Goal: Information Seeking & Learning: Learn about a topic

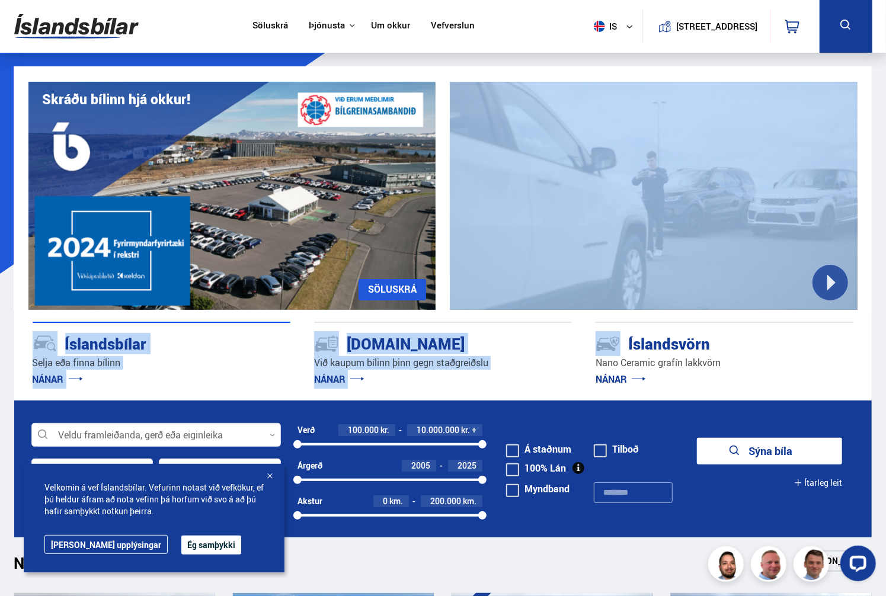
drag, startPoint x: 839, startPoint y: 281, endPoint x: 596, endPoint y: 326, distance: 247.6
click at [597, 326] on div "Nano Ceramic vörn NÁNAR UM ÍSLANDSVÖRN Skráðu bílinn hjá okkur! SÖLUSKRÁ Við ka…" at bounding box center [443, 233] width 858 height 334
click at [560, 333] on div "Kaupumbila.is Við kaupum bílinn þinn gegn staðgreiðslu NÁNAR" at bounding box center [443, 342] width 258 height 21
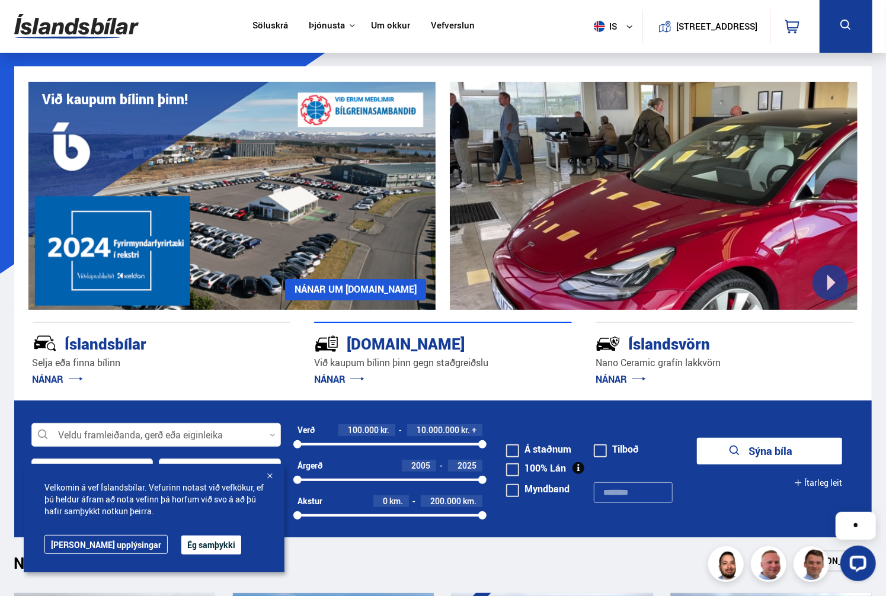
click at [406, 342] on div "[DOMAIN_NAME]" at bounding box center [422, 342] width 216 height 21
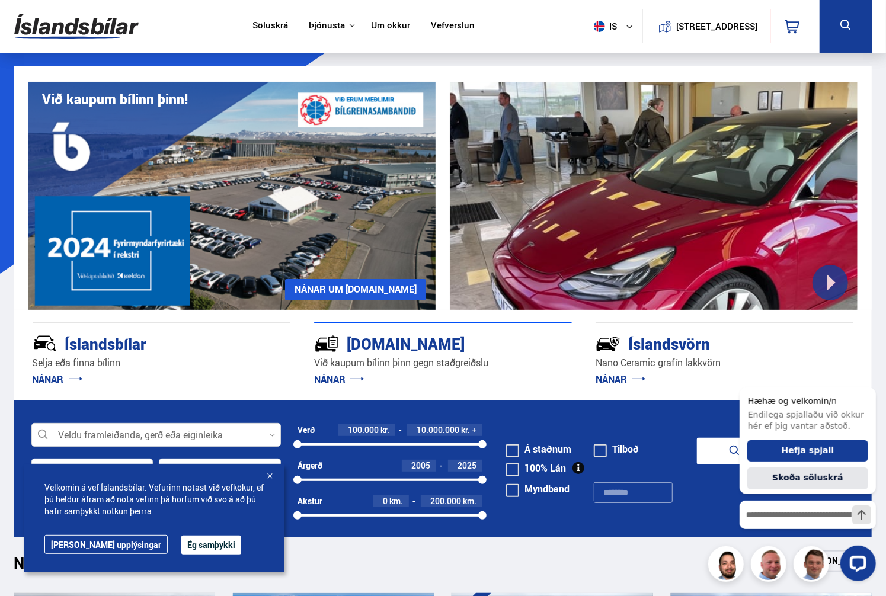
click at [348, 377] on link "NÁNAR" at bounding box center [339, 379] width 50 height 13
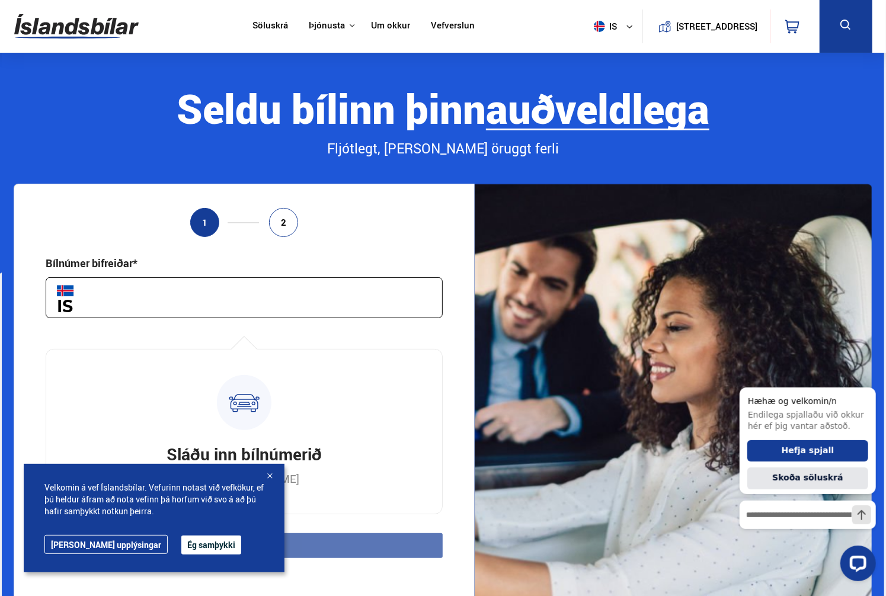
click at [275, 476] on div at bounding box center [270, 477] width 12 height 12
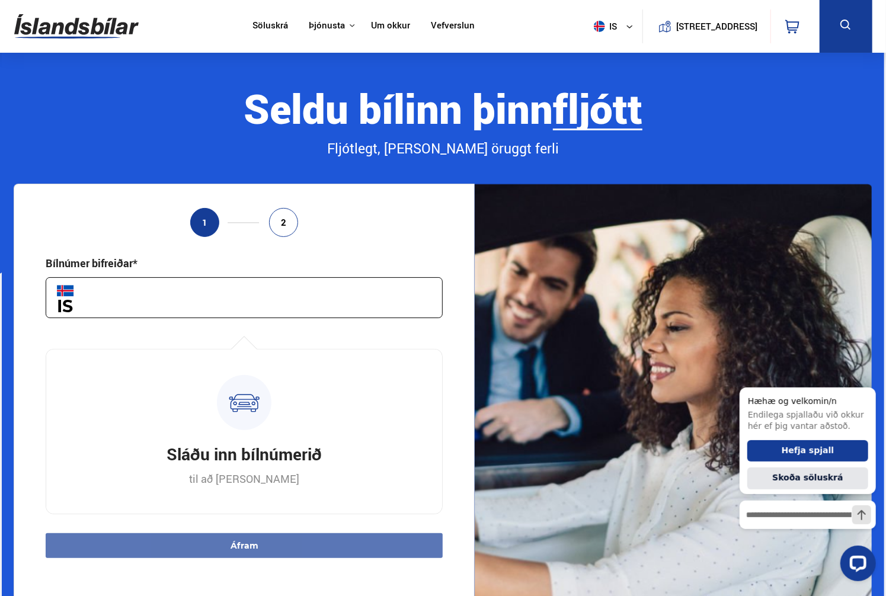
click at [149, 296] on input "text" at bounding box center [244, 297] width 397 height 41
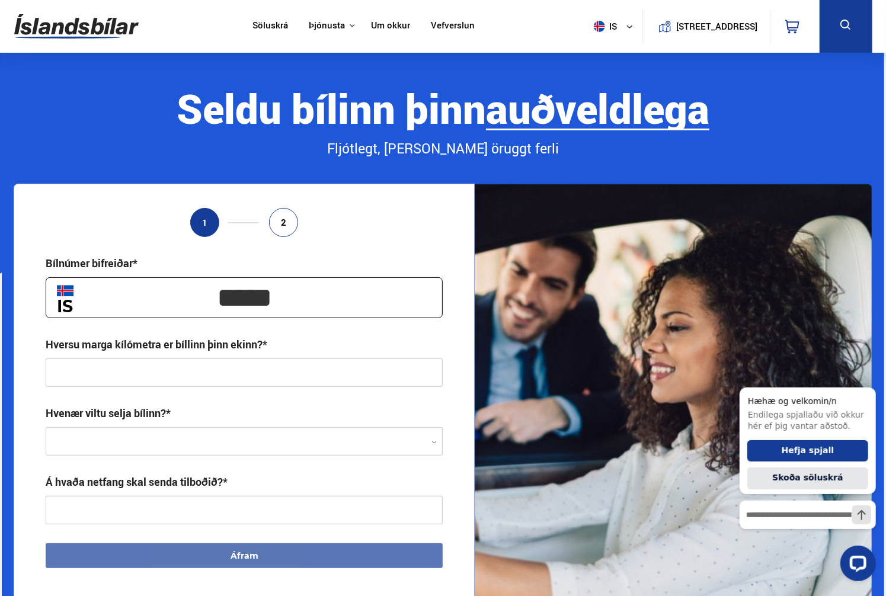
type input "*****"
click at [207, 373] on input "text" at bounding box center [244, 372] width 397 height 28
click at [218, 440] on div at bounding box center [244, 442] width 397 height 28
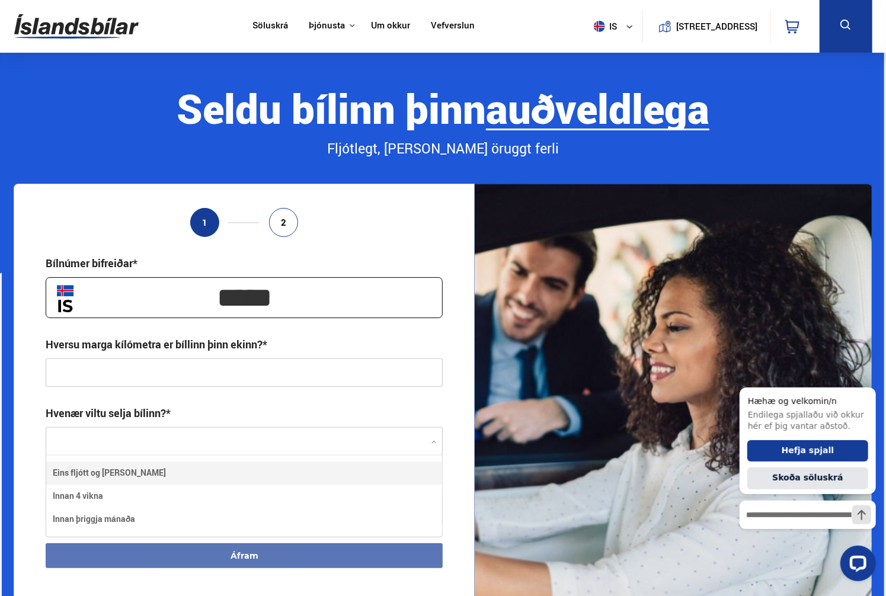
scroll to position [81, 396]
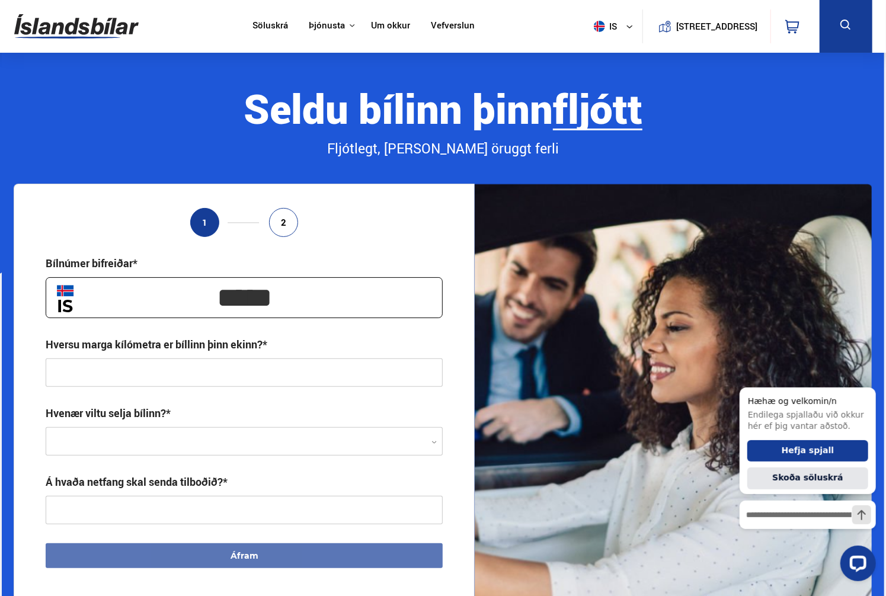
click at [332, 434] on div at bounding box center [244, 442] width 397 height 28
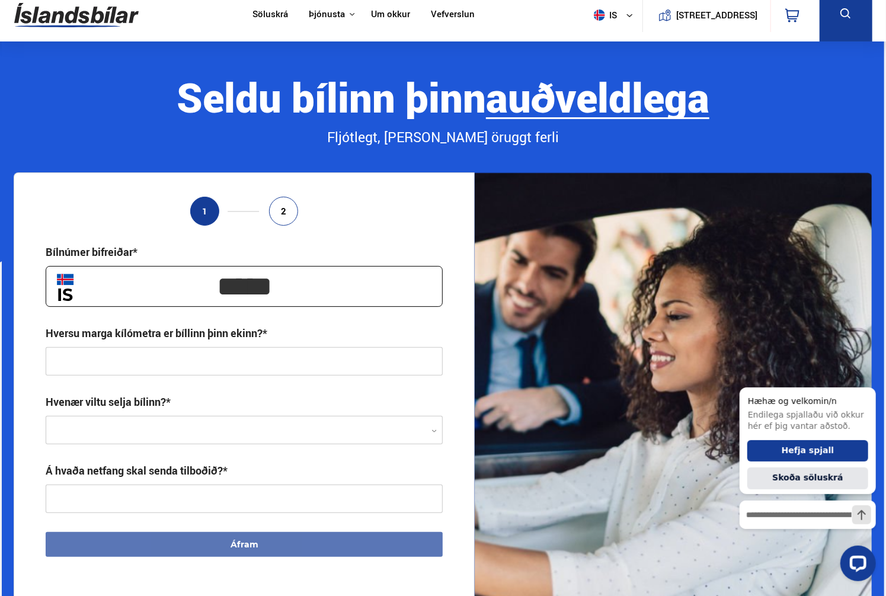
scroll to position [0, 0]
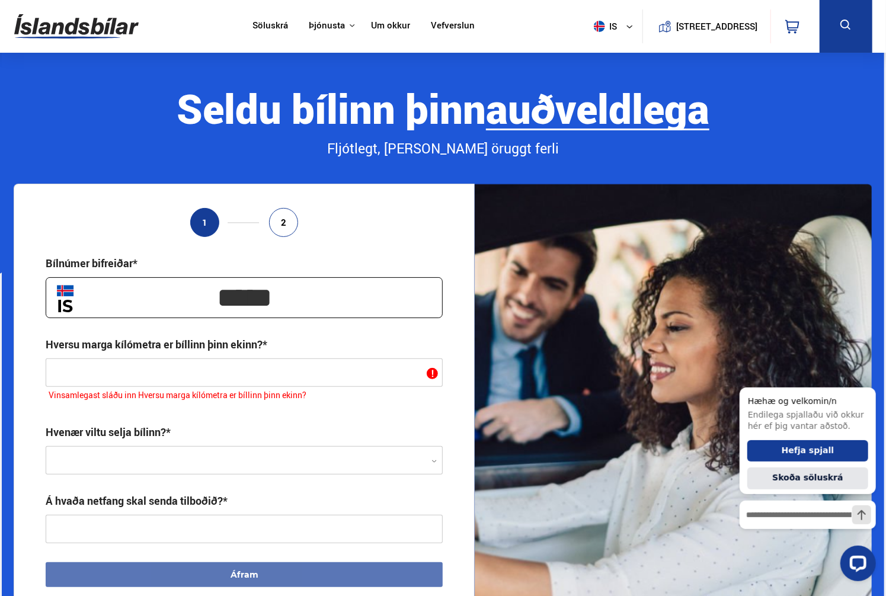
click at [265, 25] on link "Söluskrá" at bounding box center [270, 26] width 36 height 12
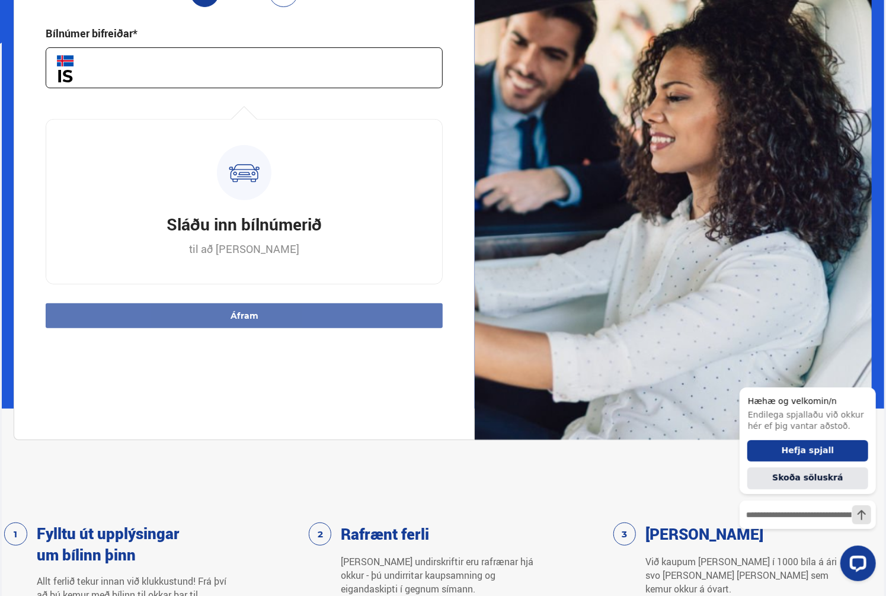
scroll to position [770, 0]
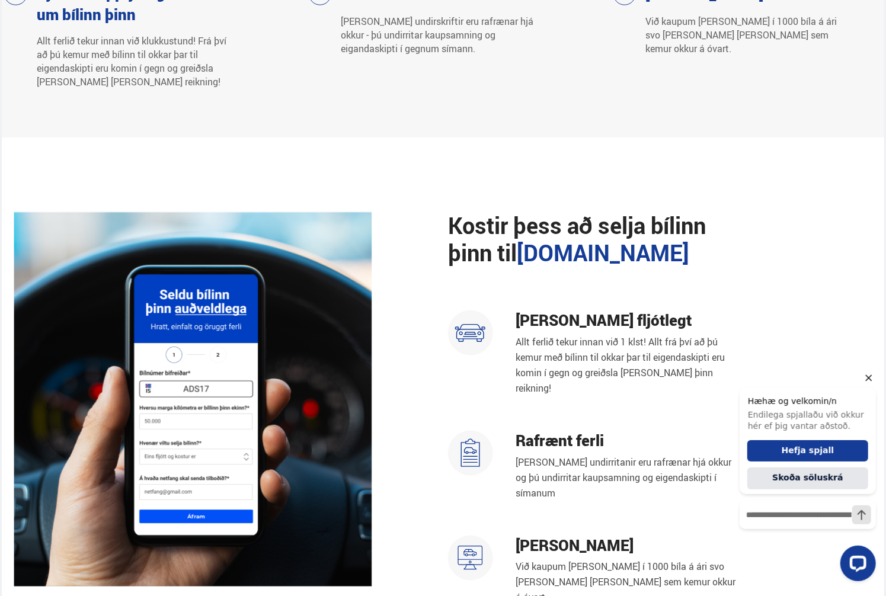
click at [865, 373] on icon "Hide greeting" at bounding box center [868, 377] width 14 height 14
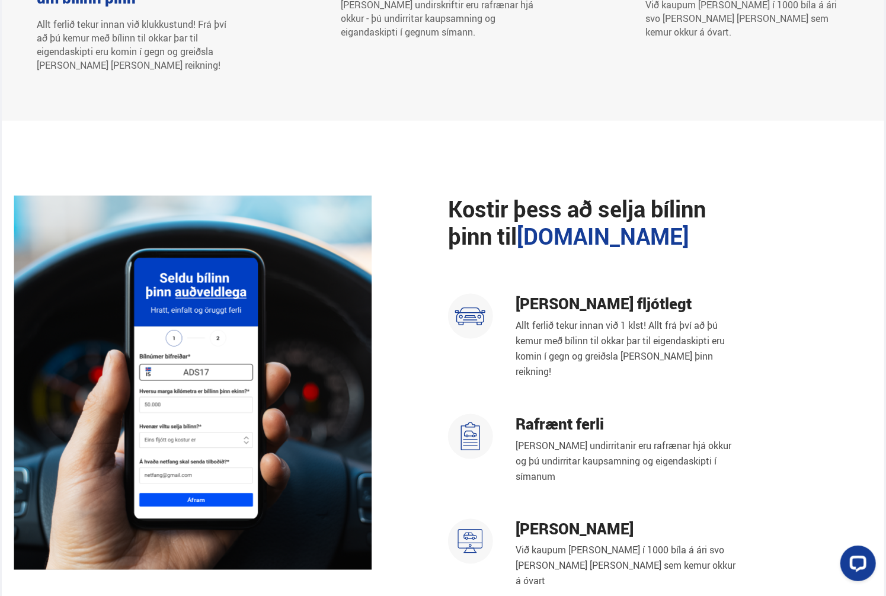
scroll to position [0, 0]
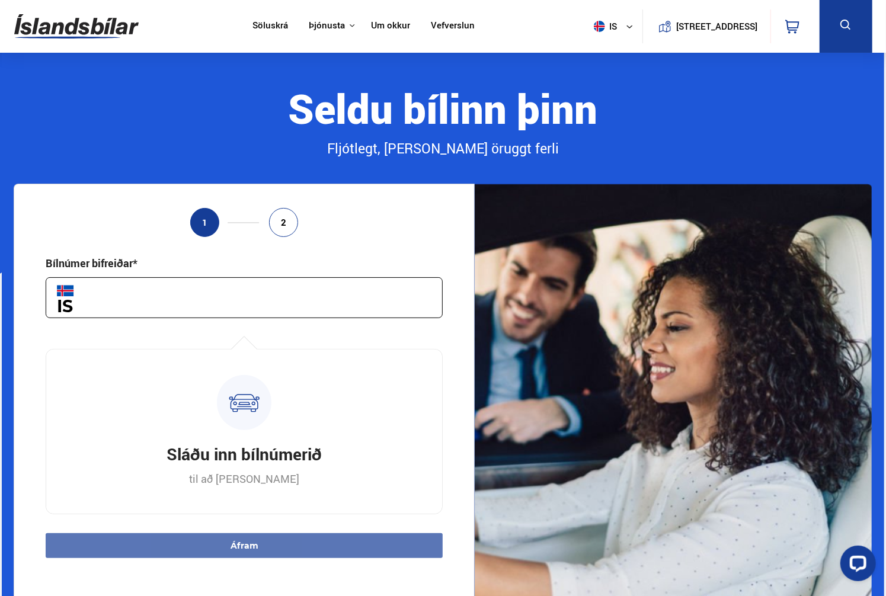
click at [252, 25] on link "Söluskrá" at bounding box center [270, 26] width 36 height 12
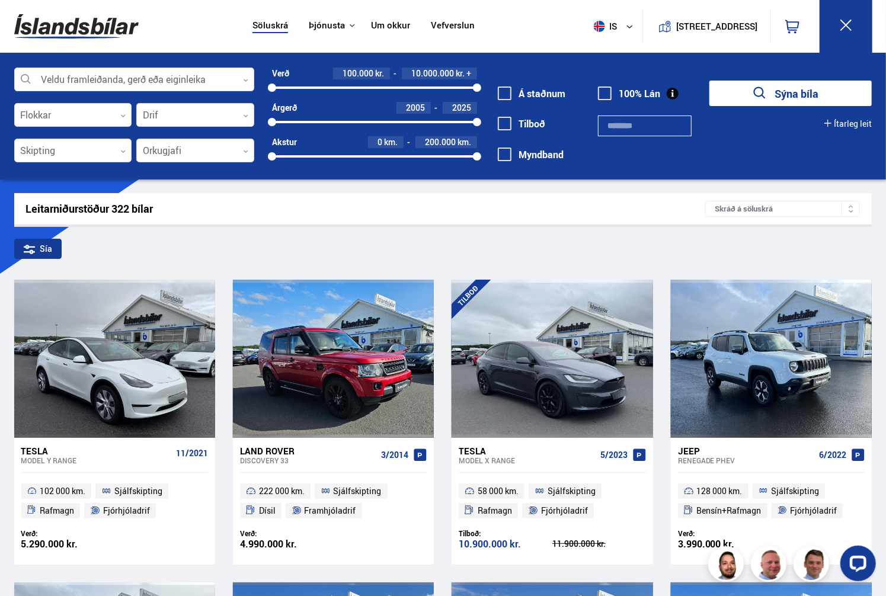
click at [511, 94] on span at bounding box center [505, 93] width 14 height 14
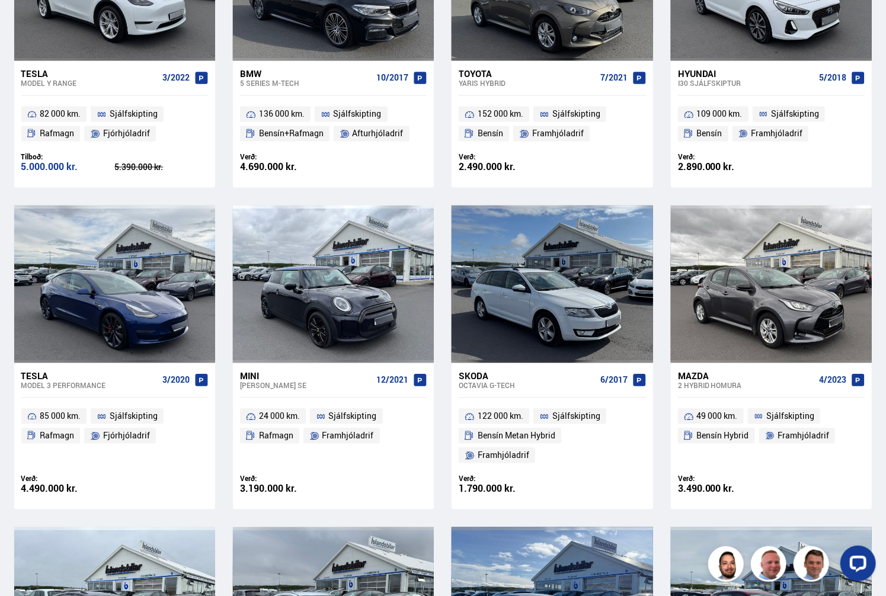
scroll to position [1540, 0]
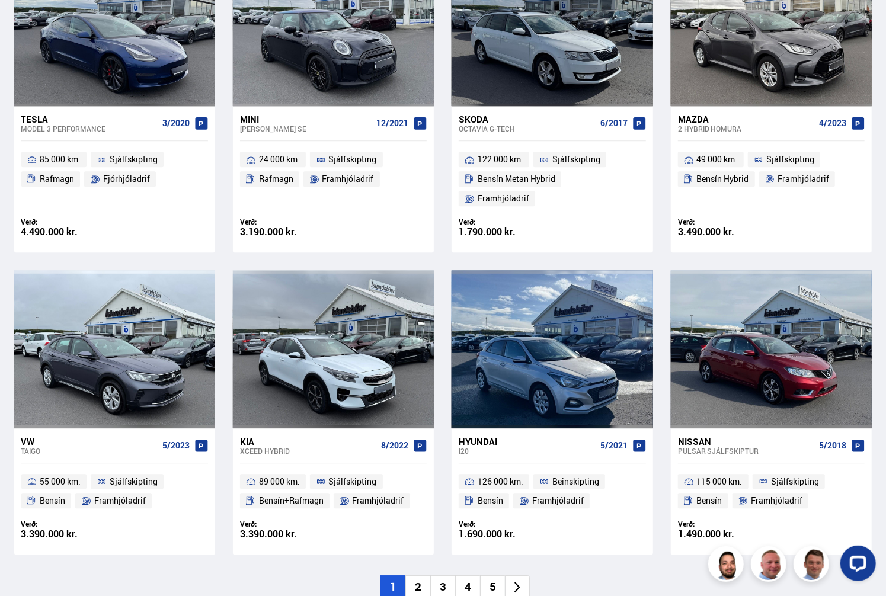
click at [419, 575] on li "2" at bounding box center [417, 586] width 25 height 23
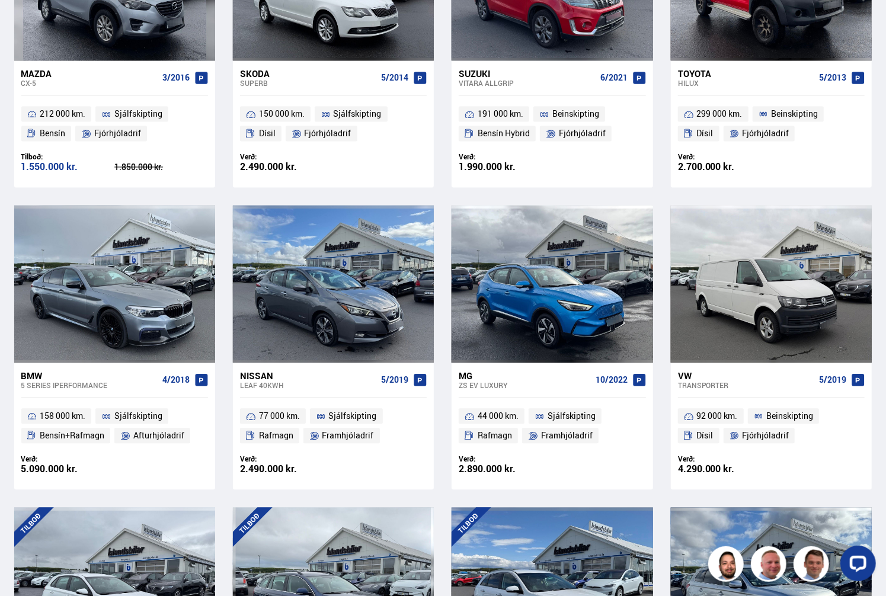
scroll to position [1540, 0]
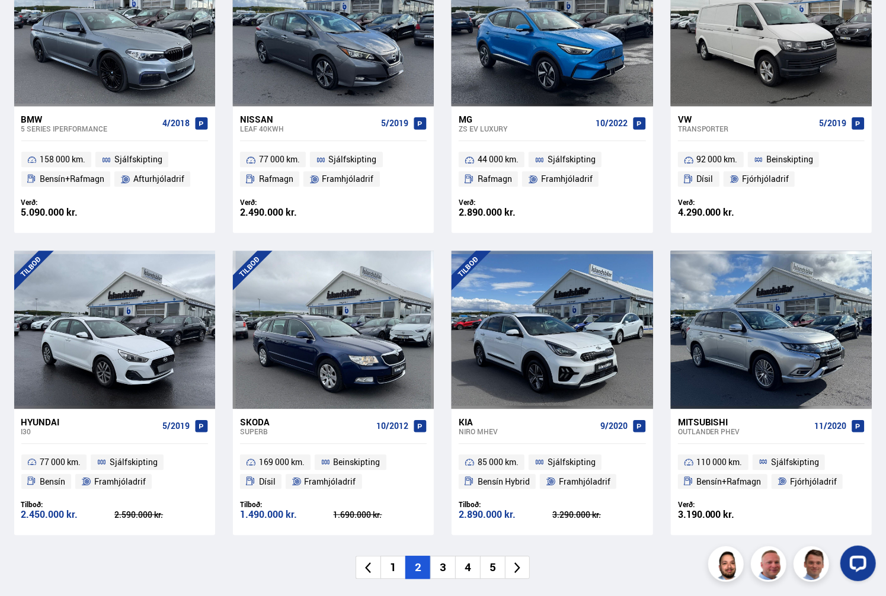
click at [440, 567] on li "3" at bounding box center [442, 567] width 25 height 23
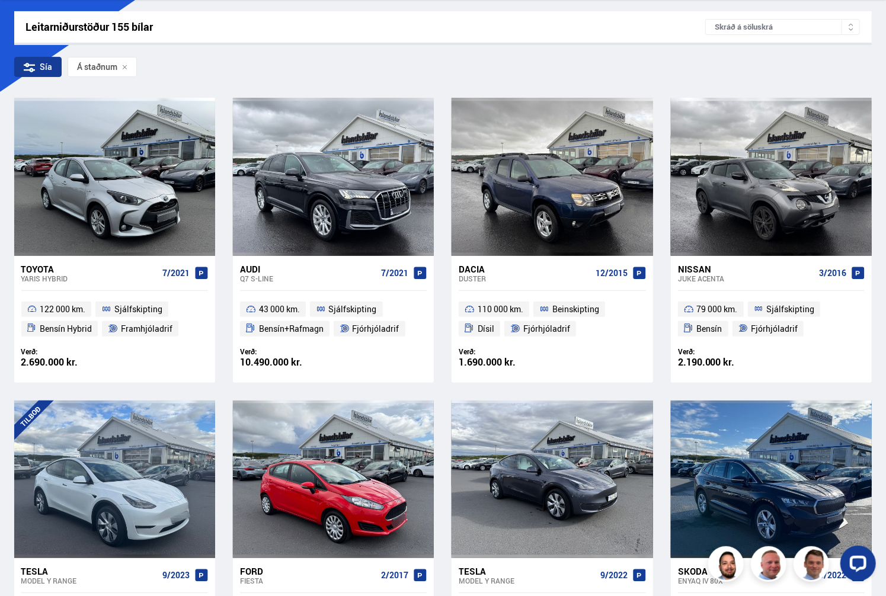
scroll to position [91, 0]
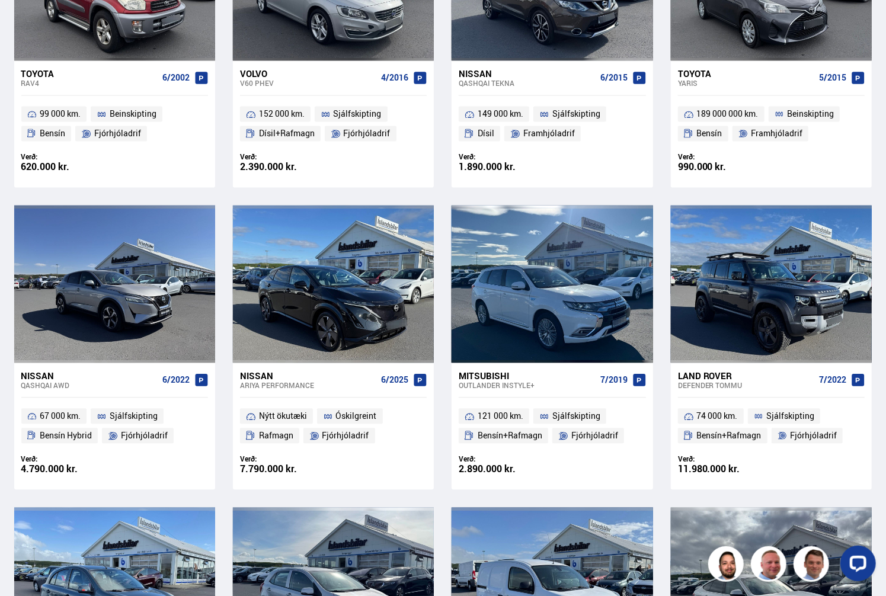
scroll to position [1540, 0]
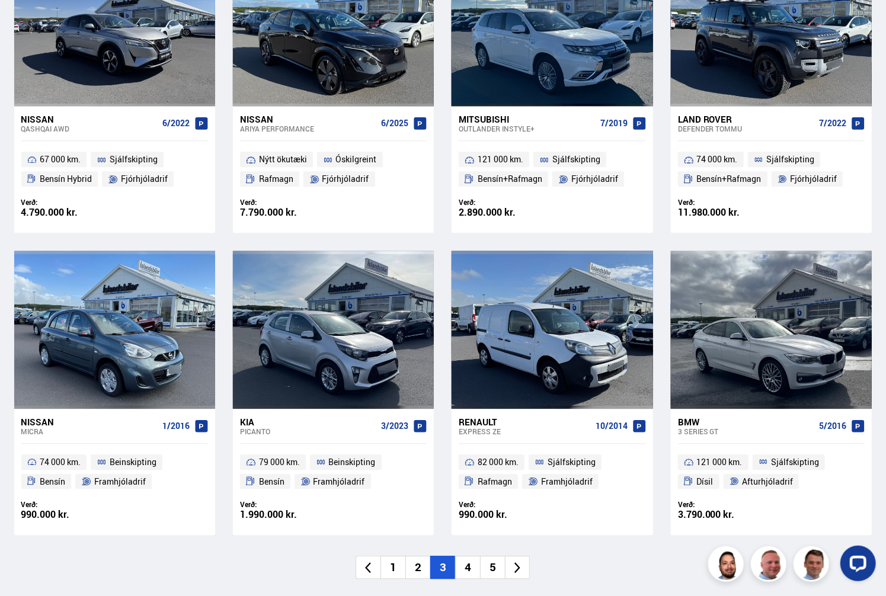
click at [468, 565] on li "4" at bounding box center [467, 567] width 25 height 23
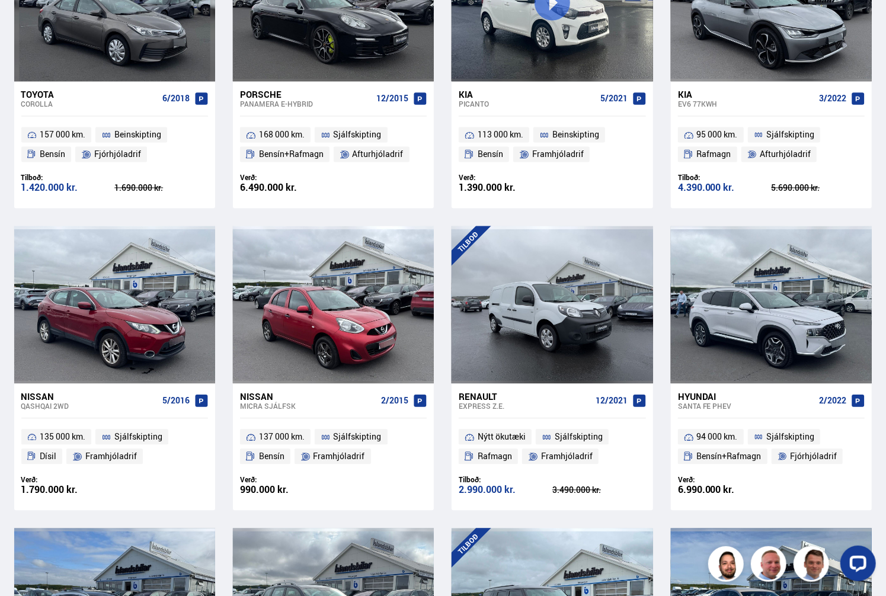
scroll to position [1540, 0]
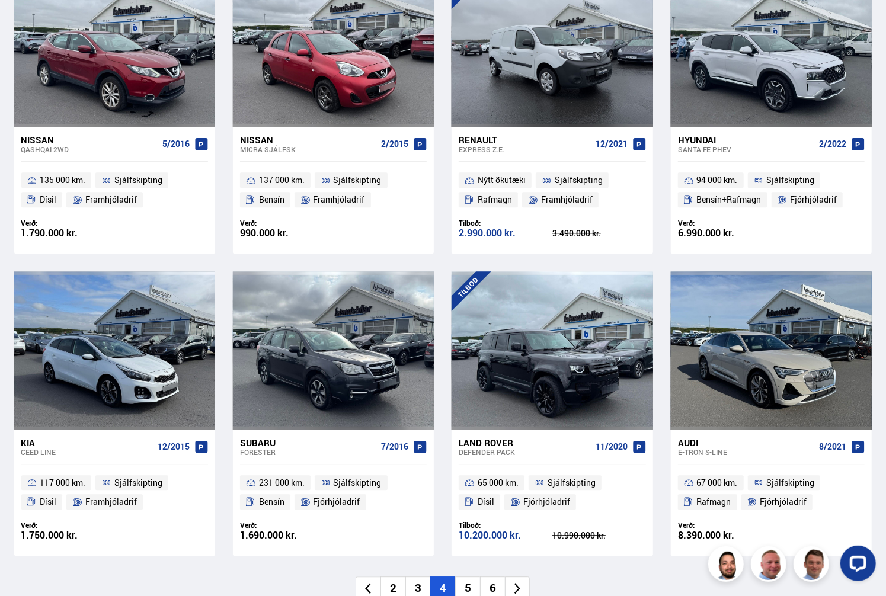
click at [468, 576] on li "5" at bounding box center [467, 587] width 25 height 23
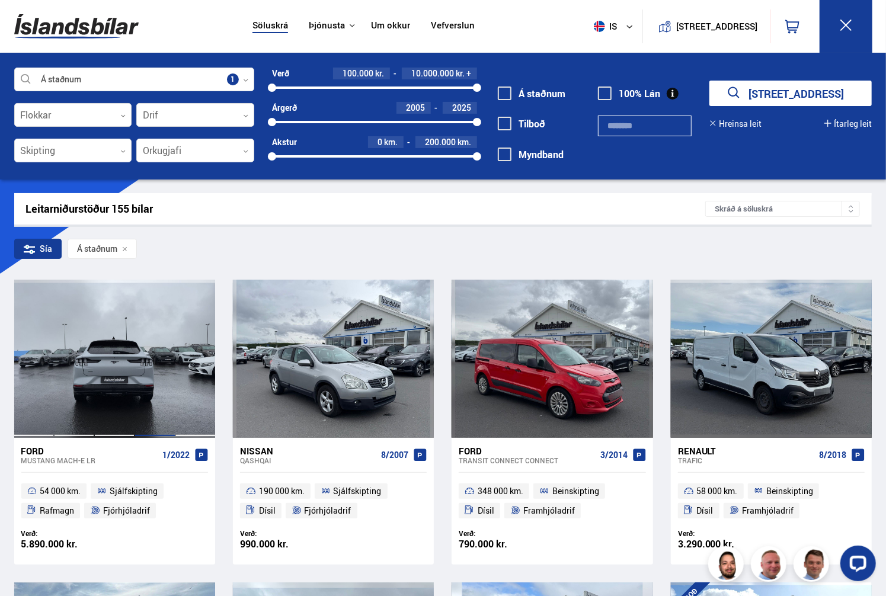
click at [143, 375] on div at bounding box center [154, 359] width 40 height 158
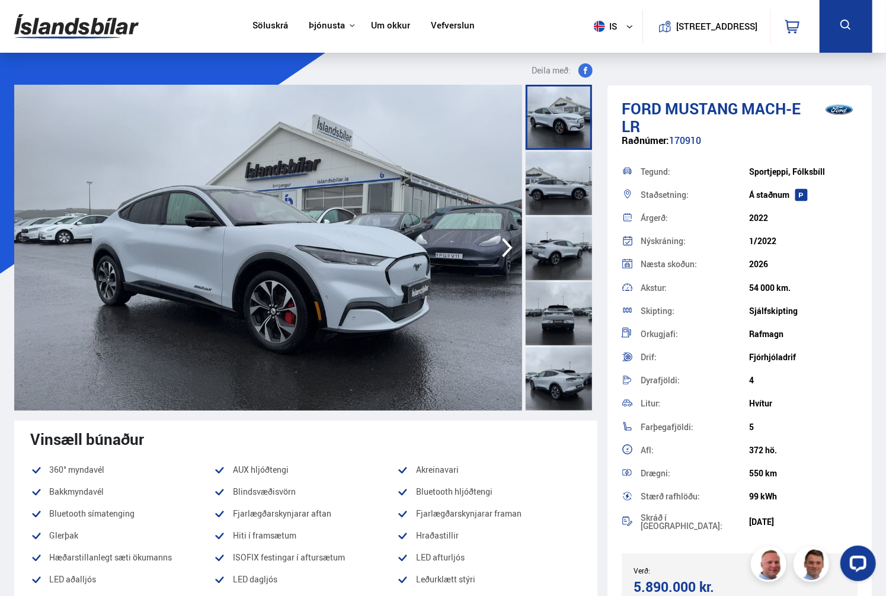
click at [499, 243] on icon "button" at bounding box center [507, 247] width 24 height 28
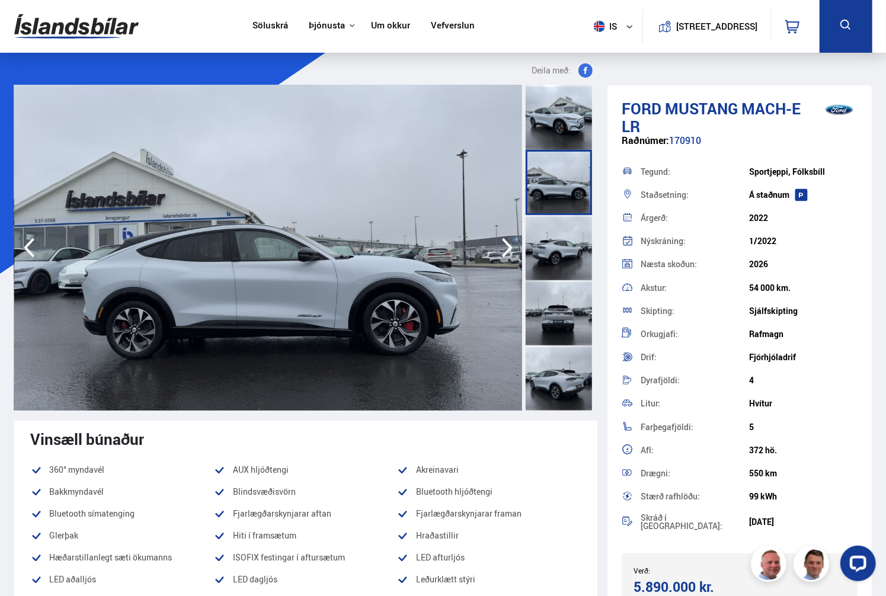
click at [499, 243] on icon "button" at bounding box center [507, 247] width 24 height 28
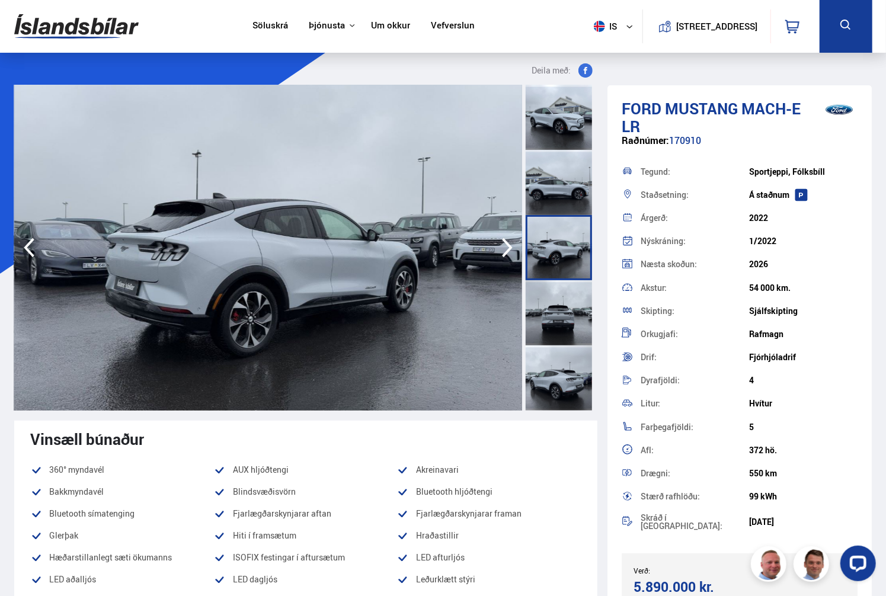
click at [499, 243] on icon "button" at bounding box center [507, 247] width 24 height 28
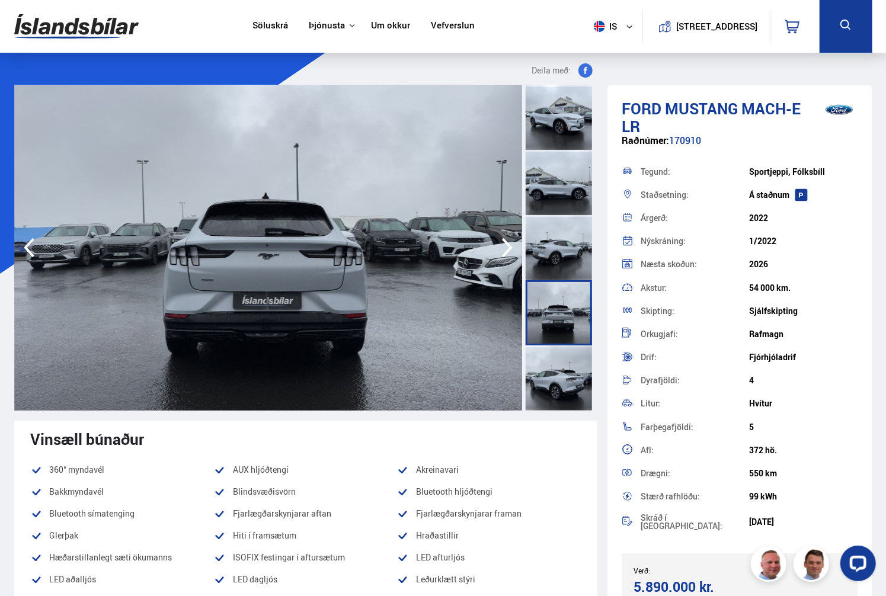
click at [481, 243] on img at bounding box center [268, 248] width 508 height 326
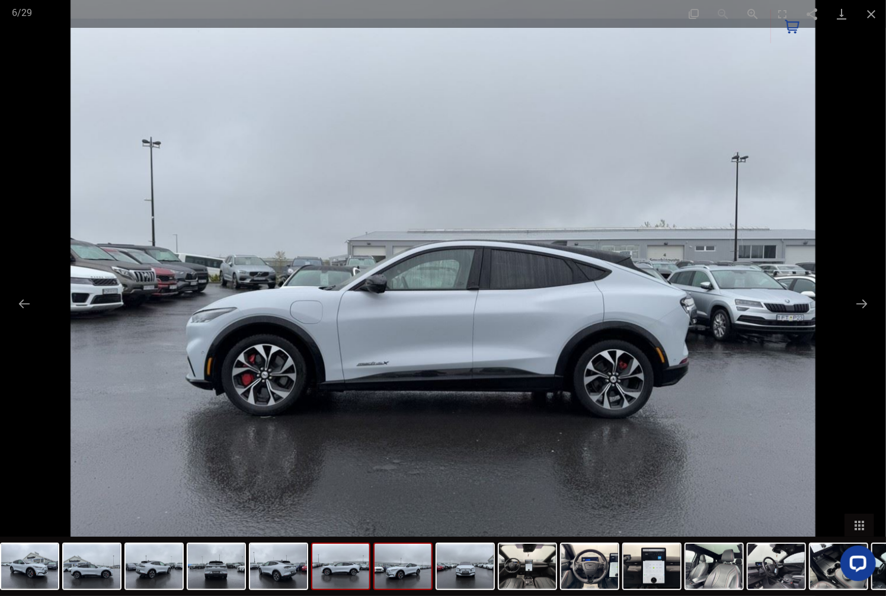
click at [415, 576] on img at bounding box center [402, 566] width 57 height 45
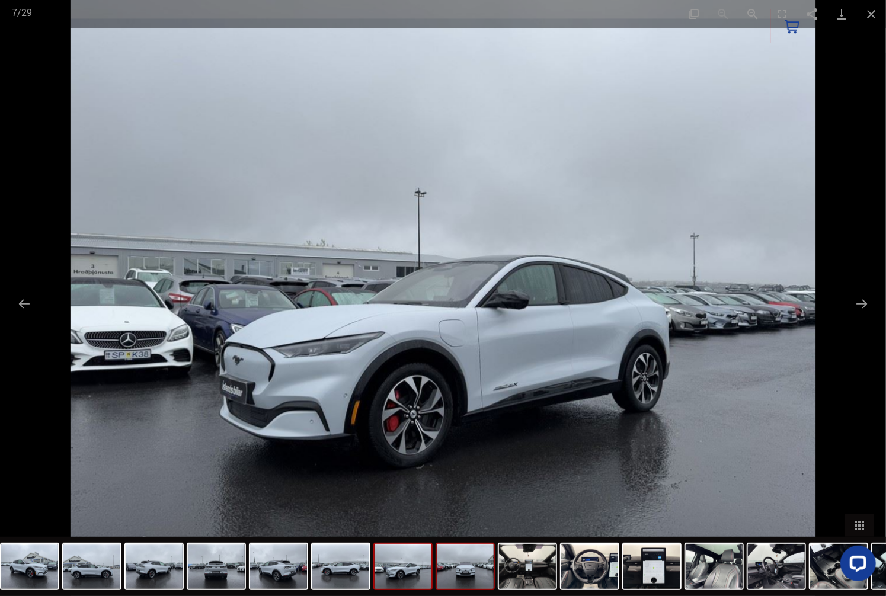
click at [464, 568] on img at bounding box center [465, 566] width 57 height 45
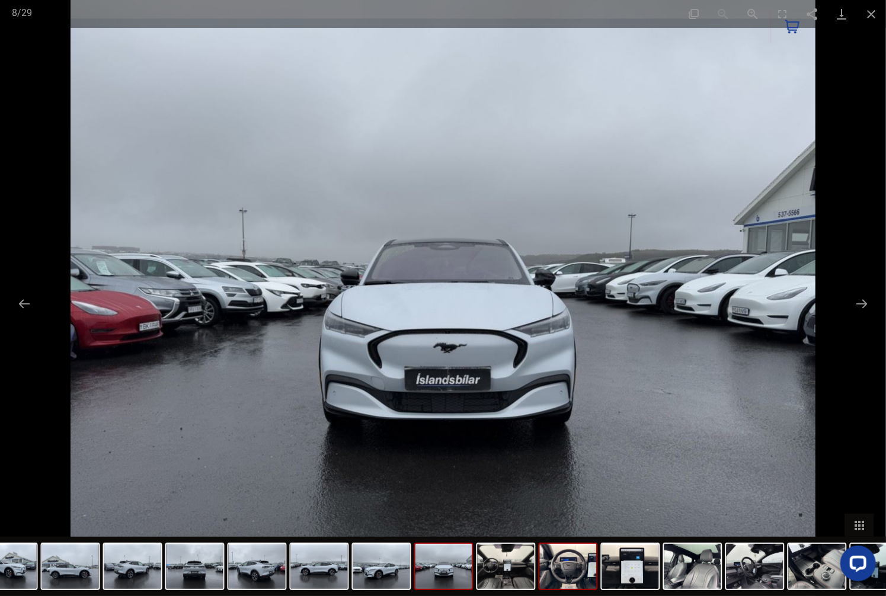
click at [546, 572] on img at bounding box center [568, 566] width 57 height 45
click at [515, 574] on img at bounding box center [506, 566] width 57 height 45
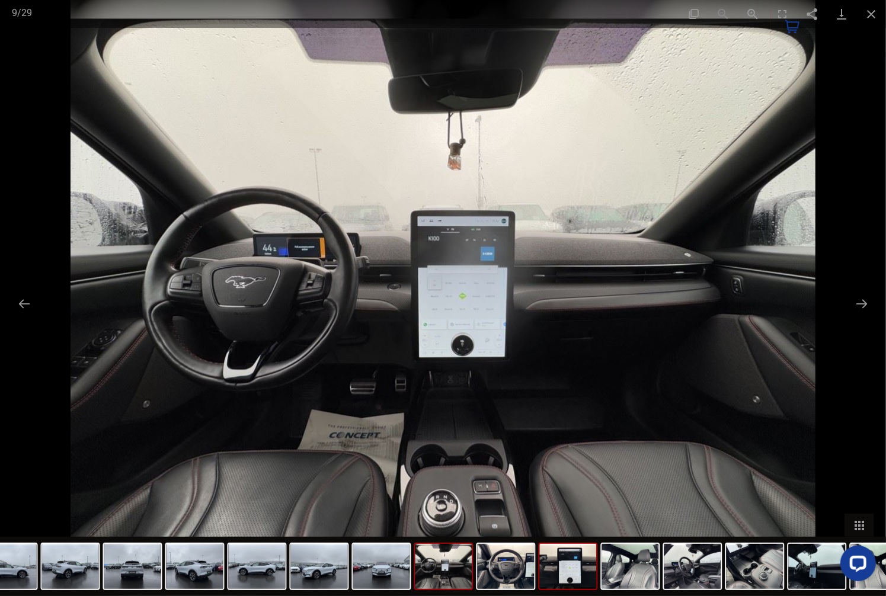
click at [559, 573] on img at bounding box center [568, 566] width 57 height 45
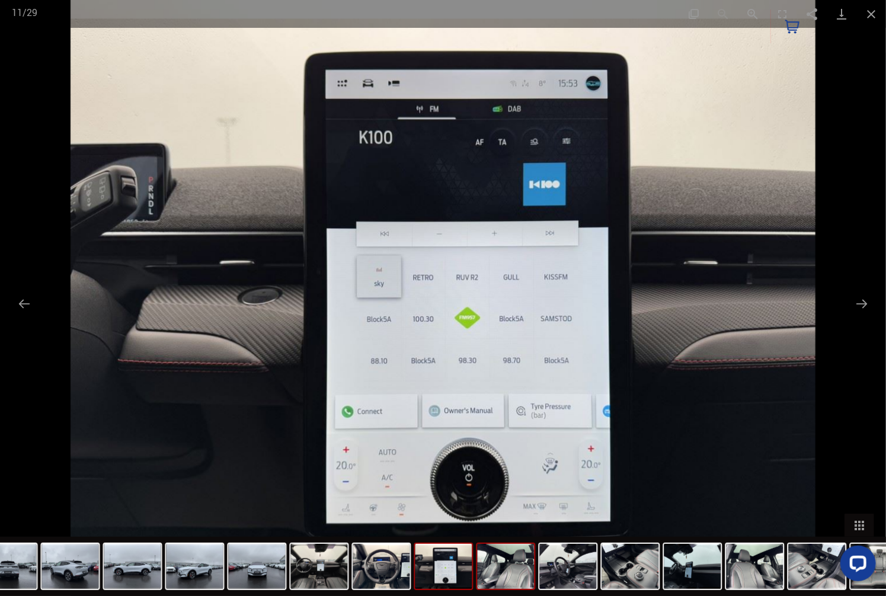
click at [520, 574] on img at bounding box center [506, 566] width 57 height 45
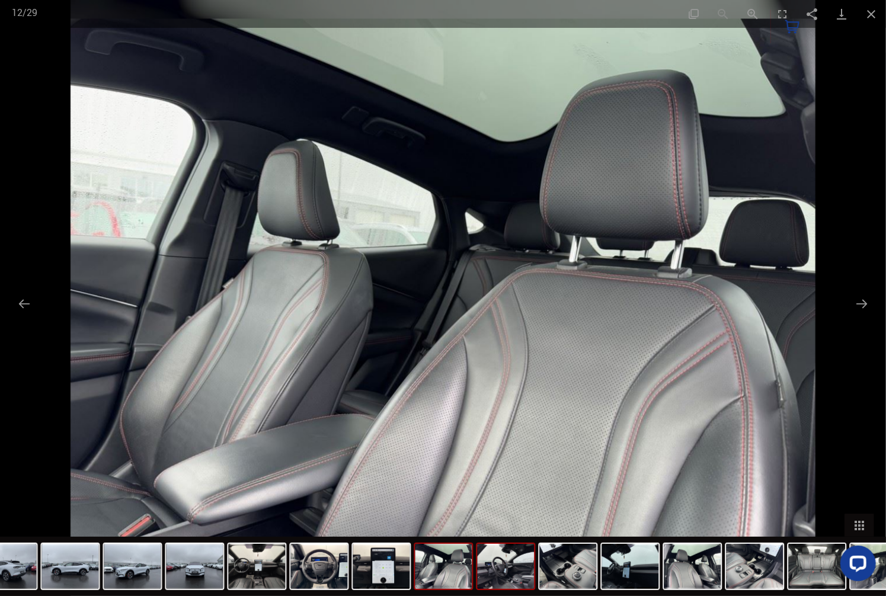
click at [523, 574] on img at bounding box center [506, 566] width 57 height 45
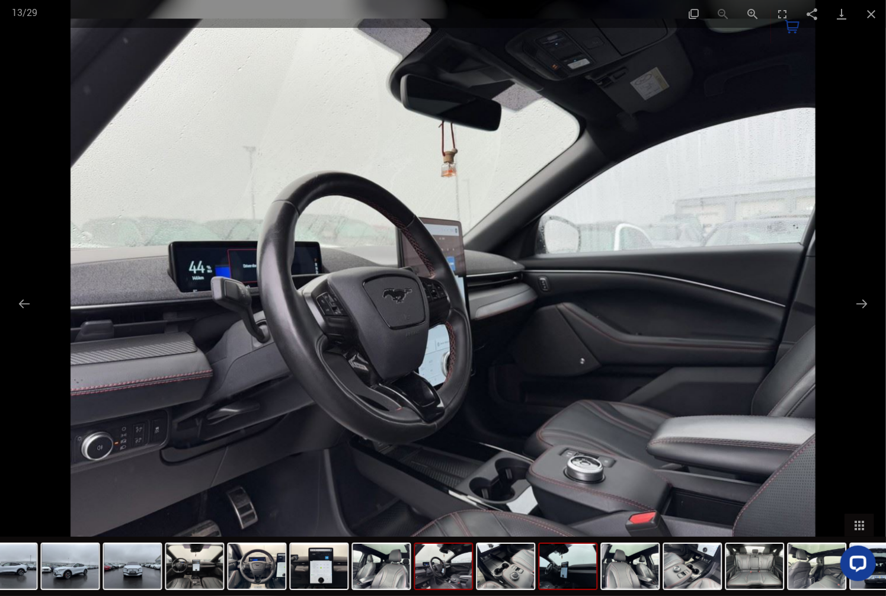
click at [554, 578] on img at bounding box center [568, 566] width 57 height 45
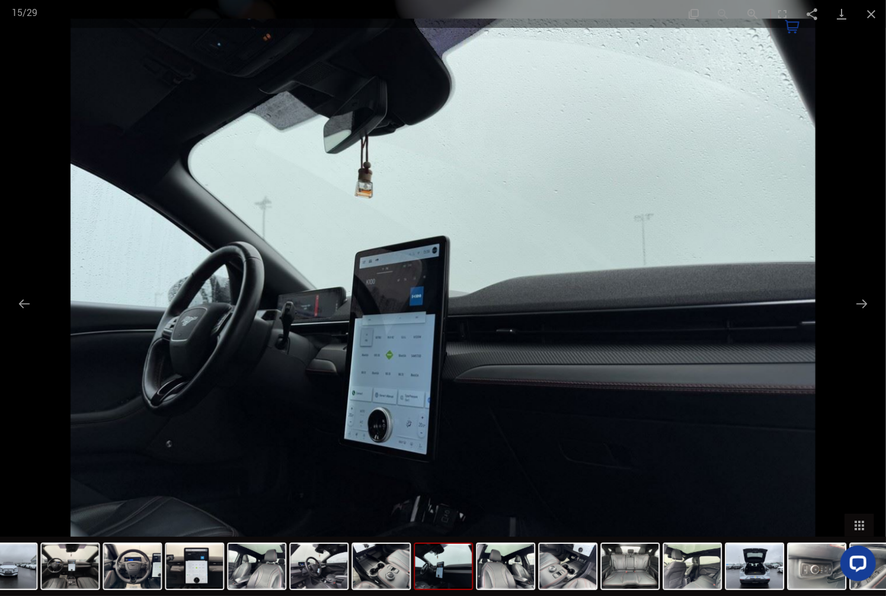
click at [554, 578] on img at bounding box center [568, 566] width 57 height 45
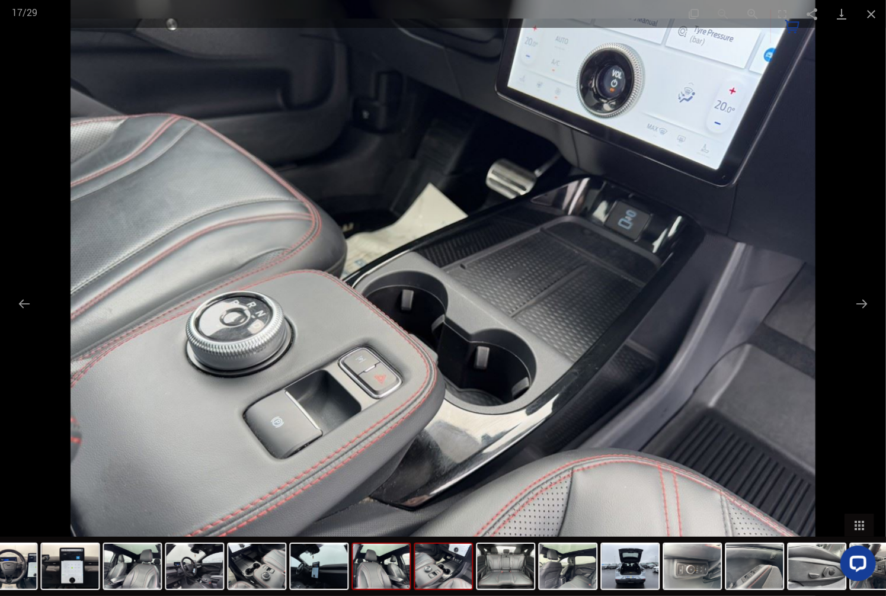
click at [395, 581] on img at bounding box center [381, 566] width 57 height 45
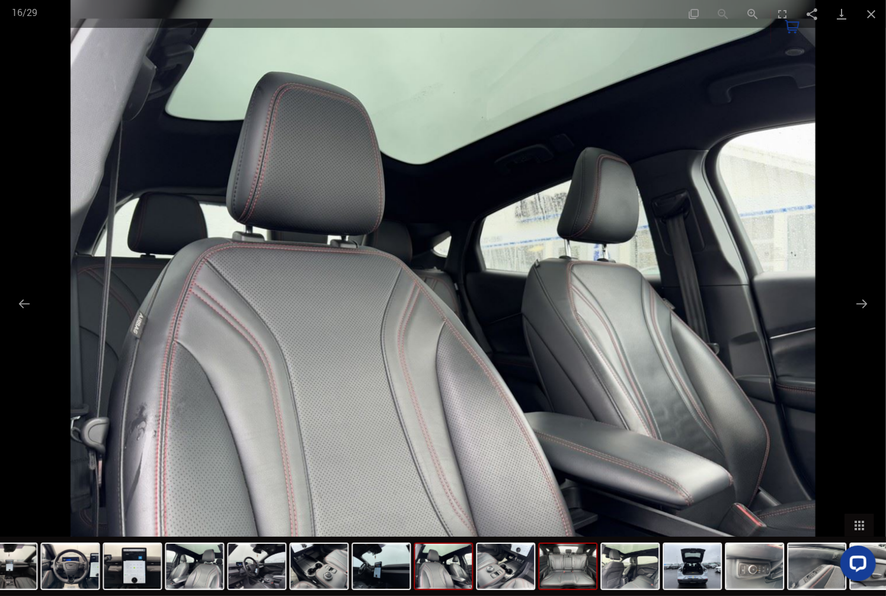
click at [560, 575] on img at bounding box center [568, 566] width 57 height 45
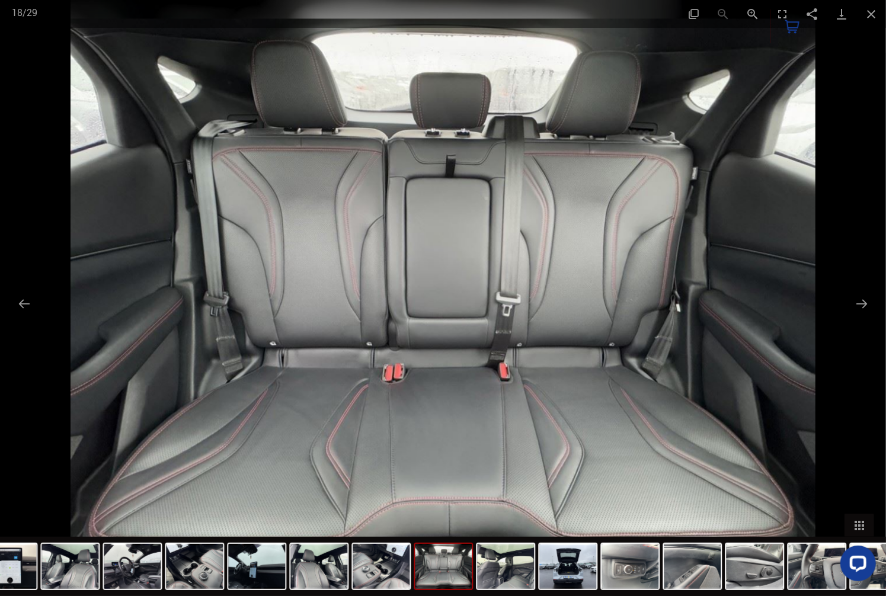
click at [560, 575] on img at bounding box center [568, 566] width 57 height 45
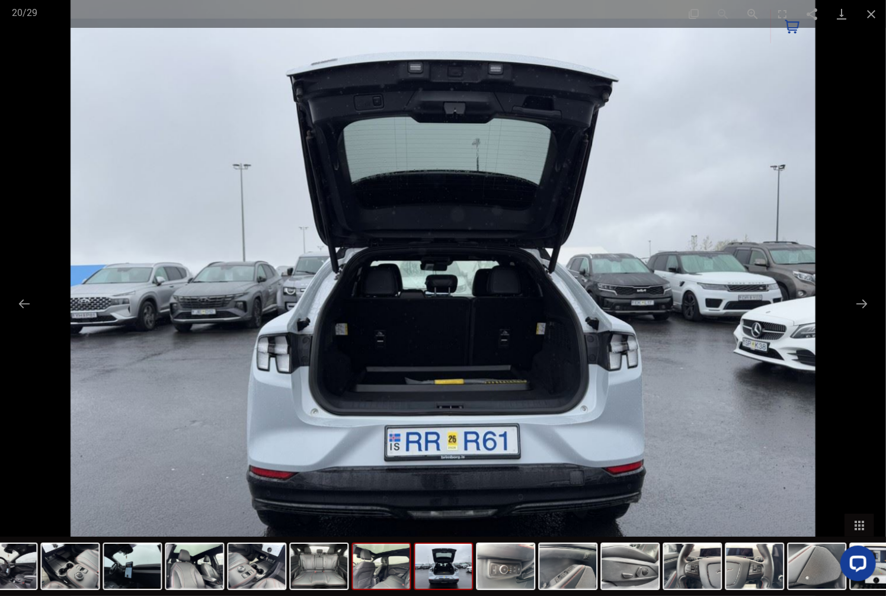
click at [390, 574] on img at bounding box center [381, 566] width 57 height 45
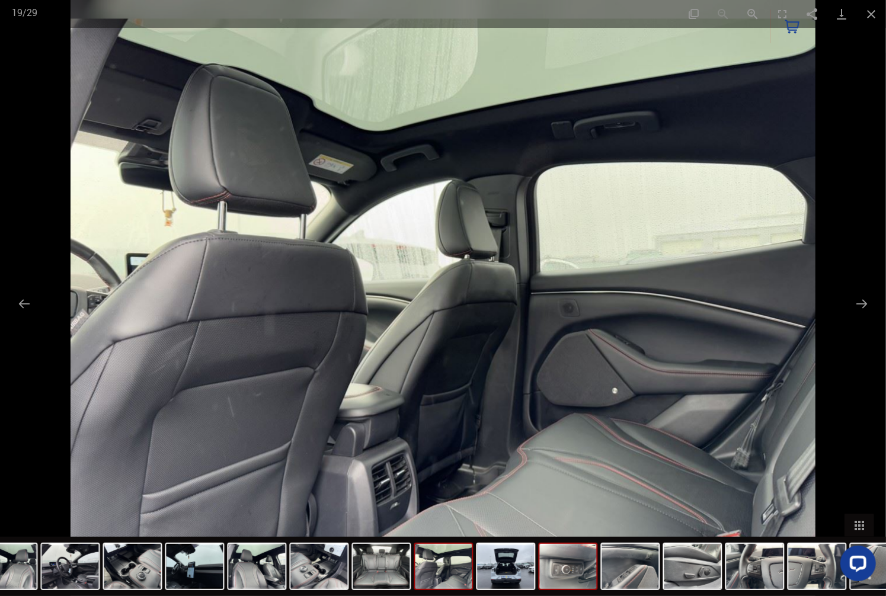
click at [594, 584] on img at bounding box center [568, 566] width 57 height 45
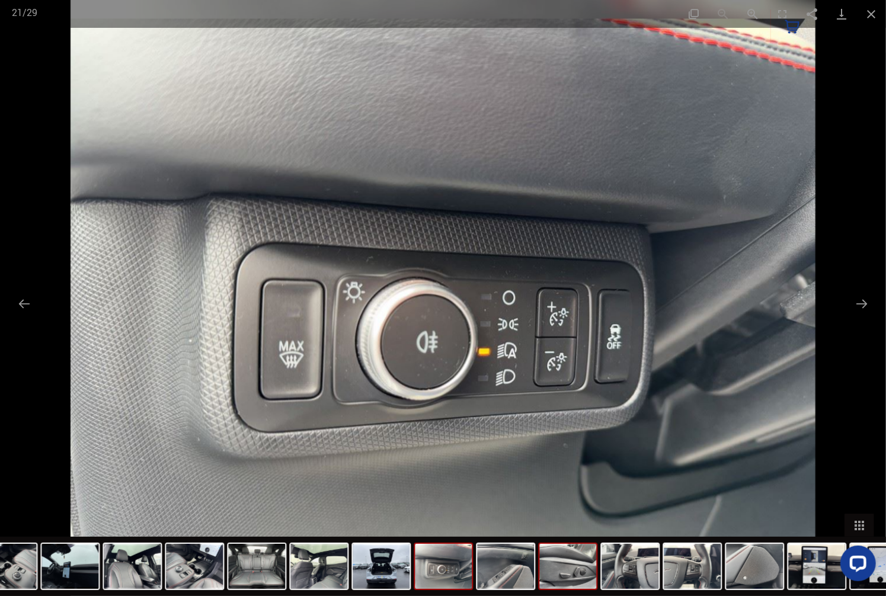
click at [569, 584] on img at bounding box center [568, 566] width 57 height 45
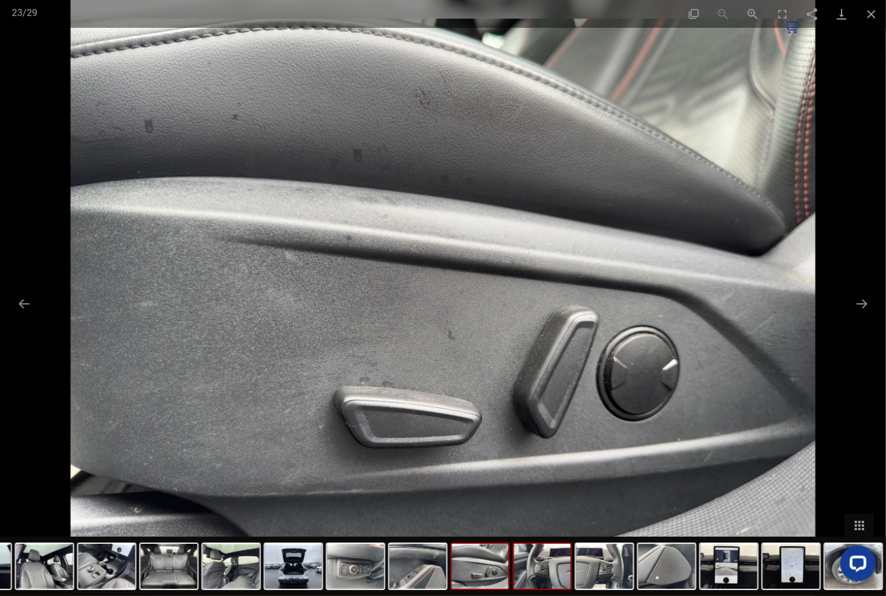
click at [565, 584] on img at bounding box center [542, 566] width 57 height 45
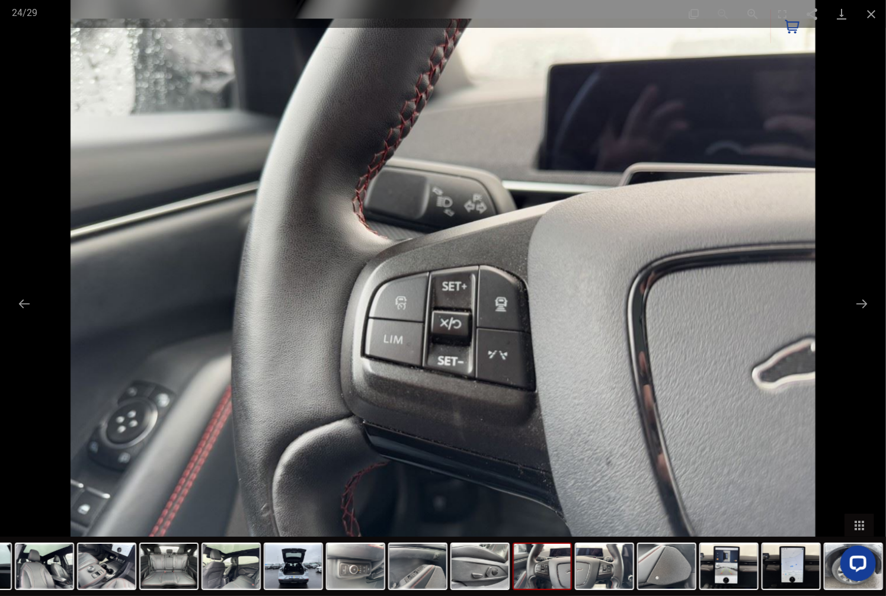
click at [565, 584] on img at bounding box center [542, 566] width 57 height 45
click at [586, 580] on img at bounding box center [604, 566] width 57 height 45
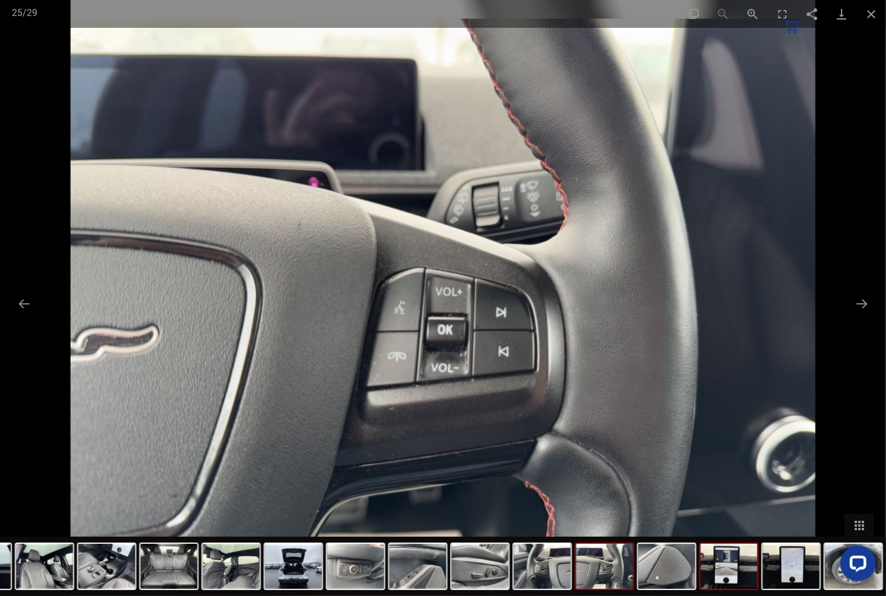
click at [714, 571] on img at bounding box center [728, 566] width 57 height 45
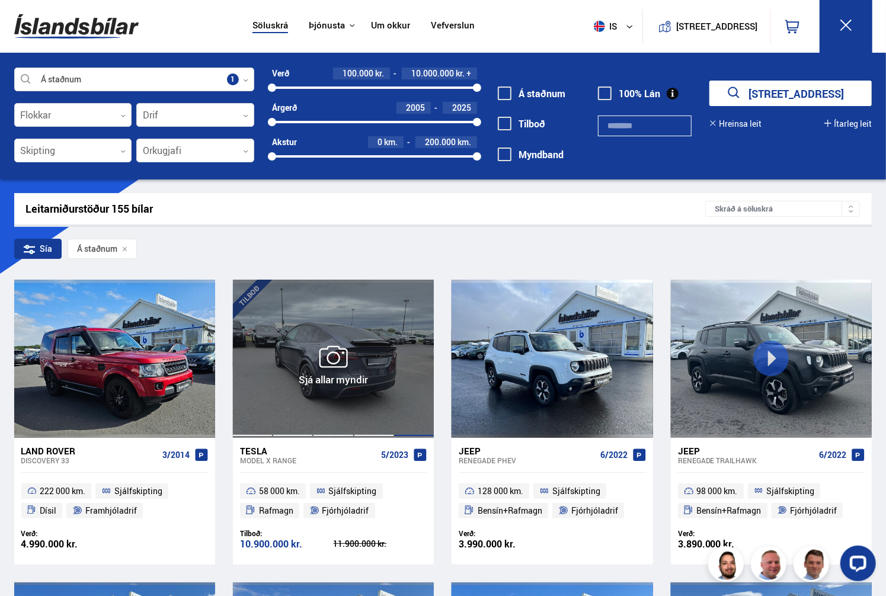
click at [412, 375] on div at bounding box center [414, 359] width 40 height 158
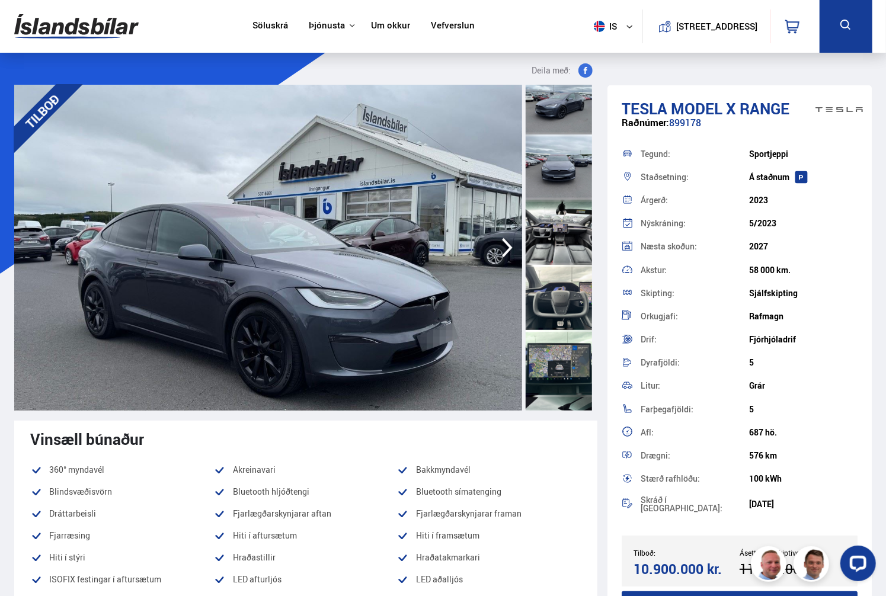
scroll to position [150, 0]
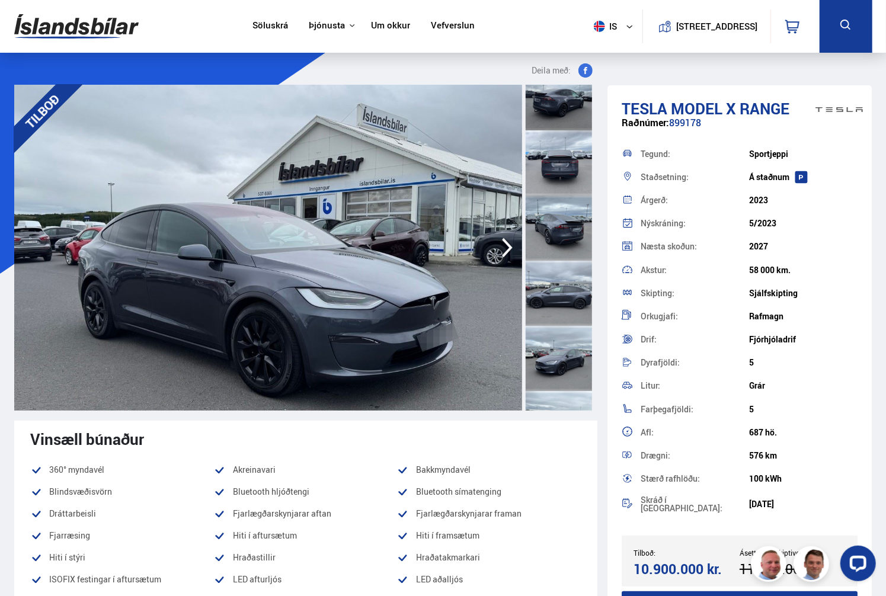
click at [558, 345] on div at bounding box center [558, 358] width 66 height 65
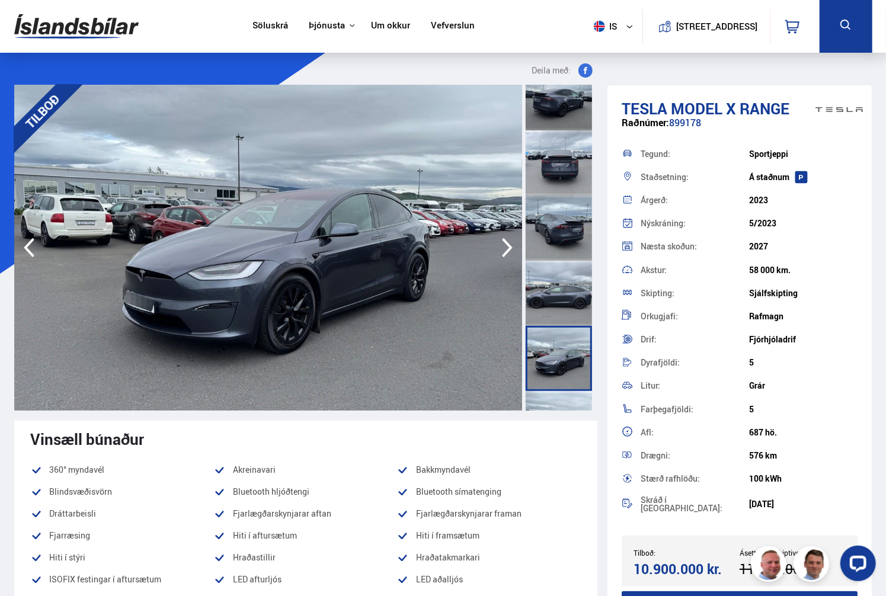
scroll to position [257, 0]
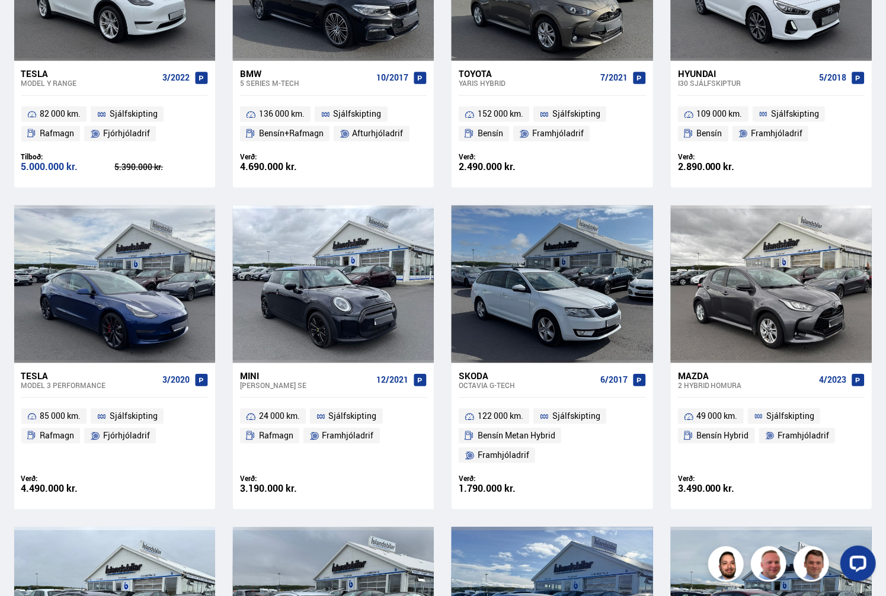
scroll to position [1540, 0]
